Goal: Check status: Check status

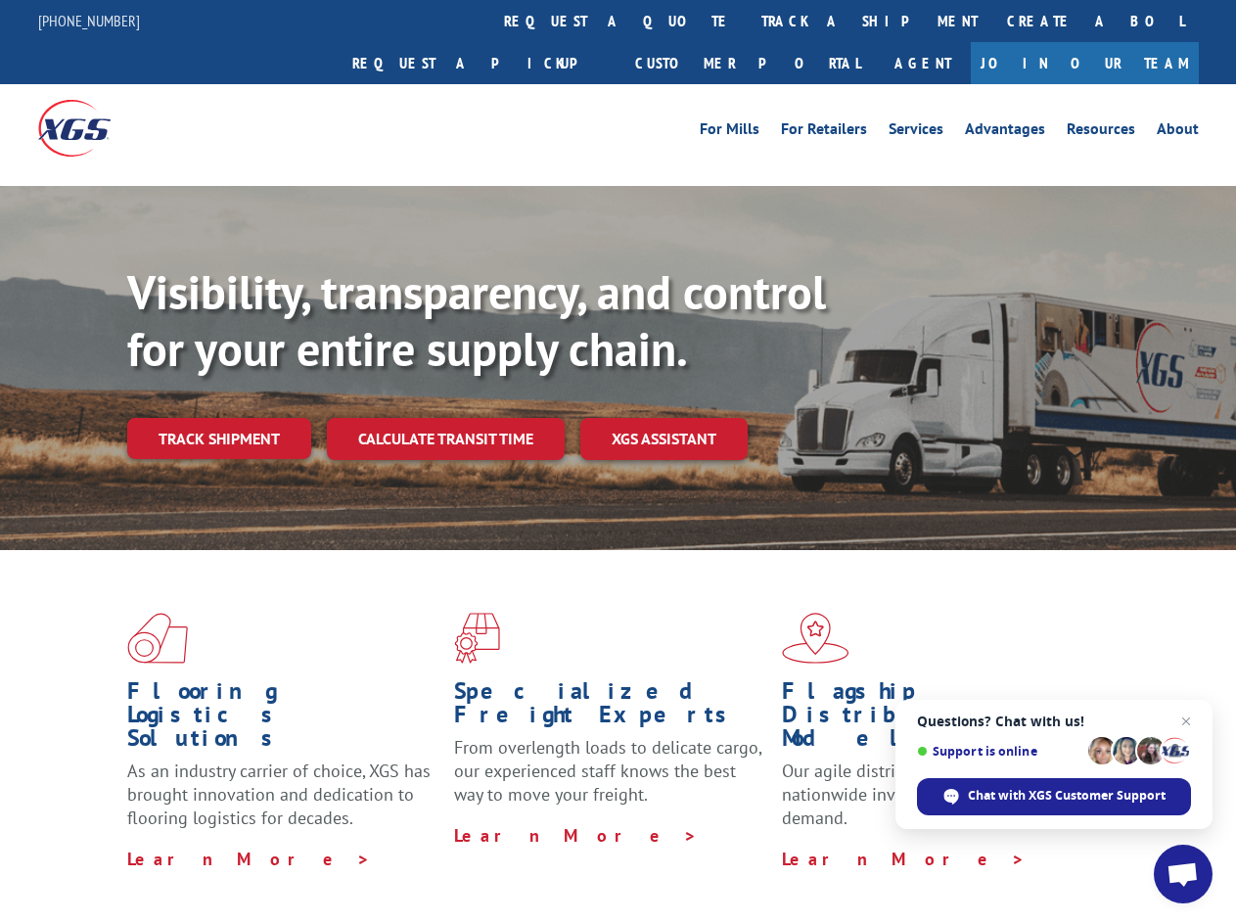
click at [618, 461] on div "Visibility, transparency, and control for your entire supply chain. Track shipm…" at bounding box center [681, 400] width 1109 height 273
click at [747, 21] on link "track a shipment" at bounding box center [870, 21] width 246 height 42
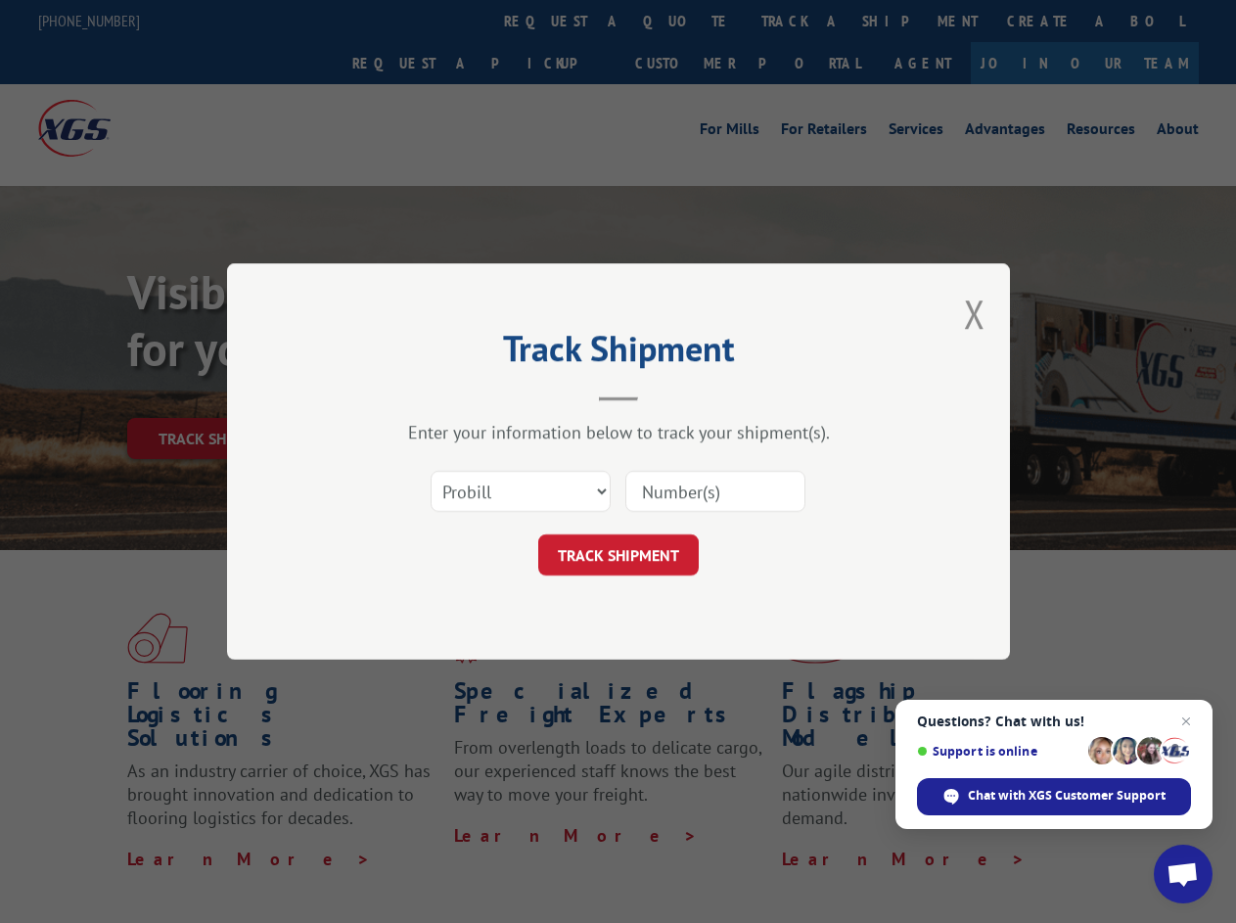
click at [683, 21] on div "Track Shipment Enter your information below to track your shipment(s). Select c…" at bounding box center [618, 461] width 1236 height 923
click at [805, 21] on div "Track Shipment Enter your information below to track your shipment(s). Select c…" at bounding box center [618, 461] width 1236 height 923
click at [218, 395] on div "Track Shipment Enter your information below to track your shipment(s). Select c…" at bounding box center [618, 461] width 1236 height 923
click at [444, 395] on header "Track Shipment" at bounding box center [618, 368] width 587 height 67
click at [665, 395] on header "Track Shipment" at bounding box center [618, 368] width 587 height 67
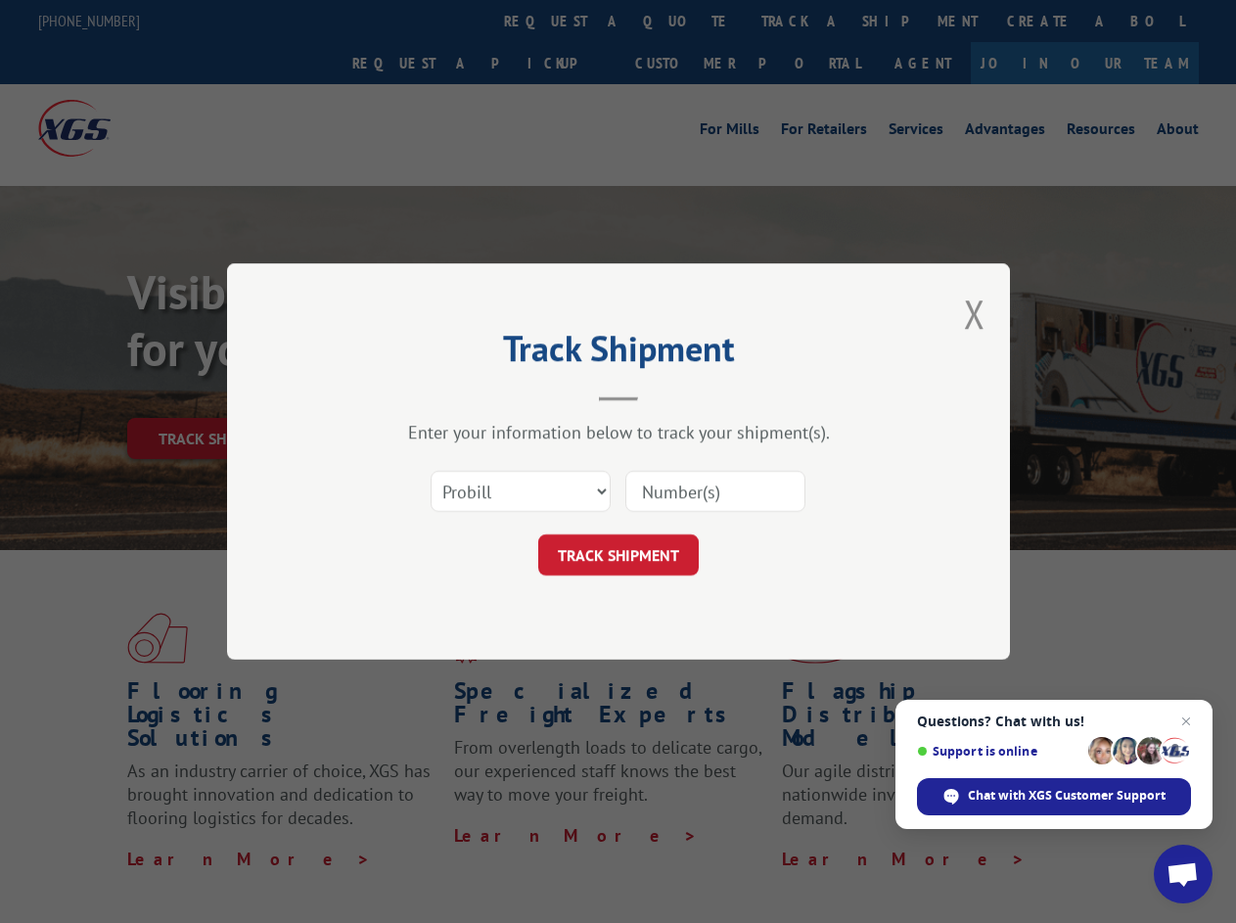
click at [1183, 874] on span "Open chat" at bounding box center [1183, 875] width 32 height 27
